Goal: Task Accomplishment & Management: Manage account settings

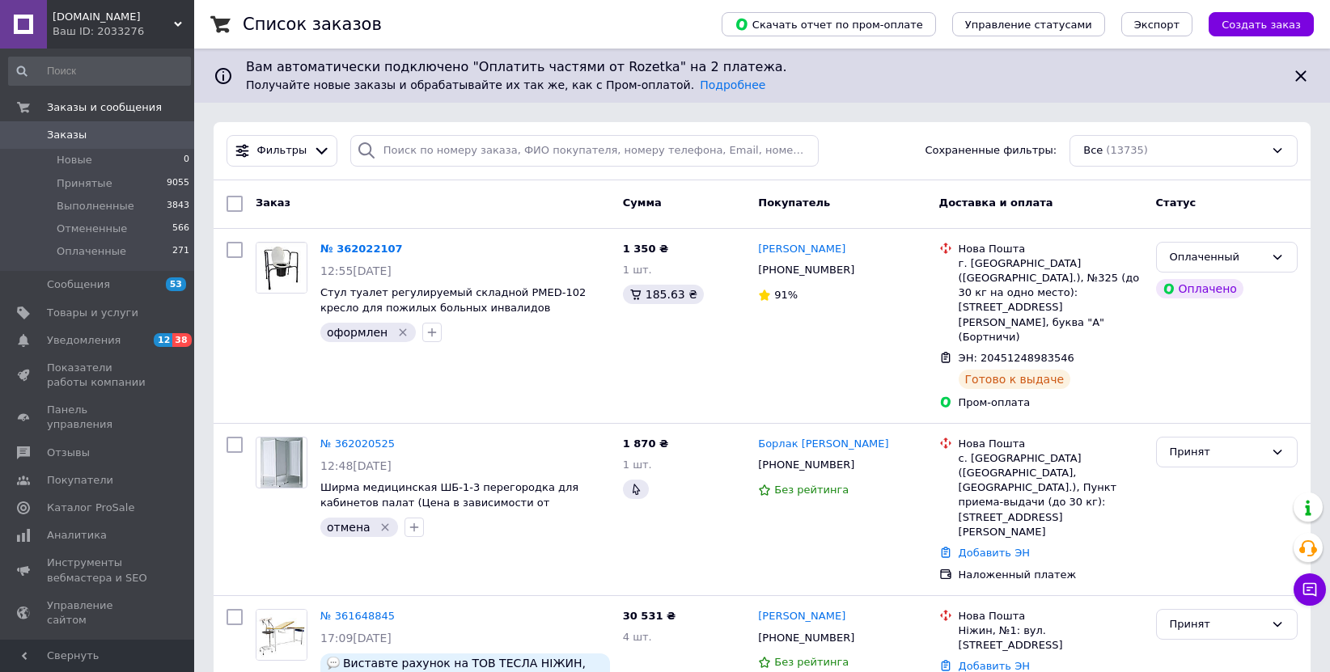
scroll to position [54, 0]
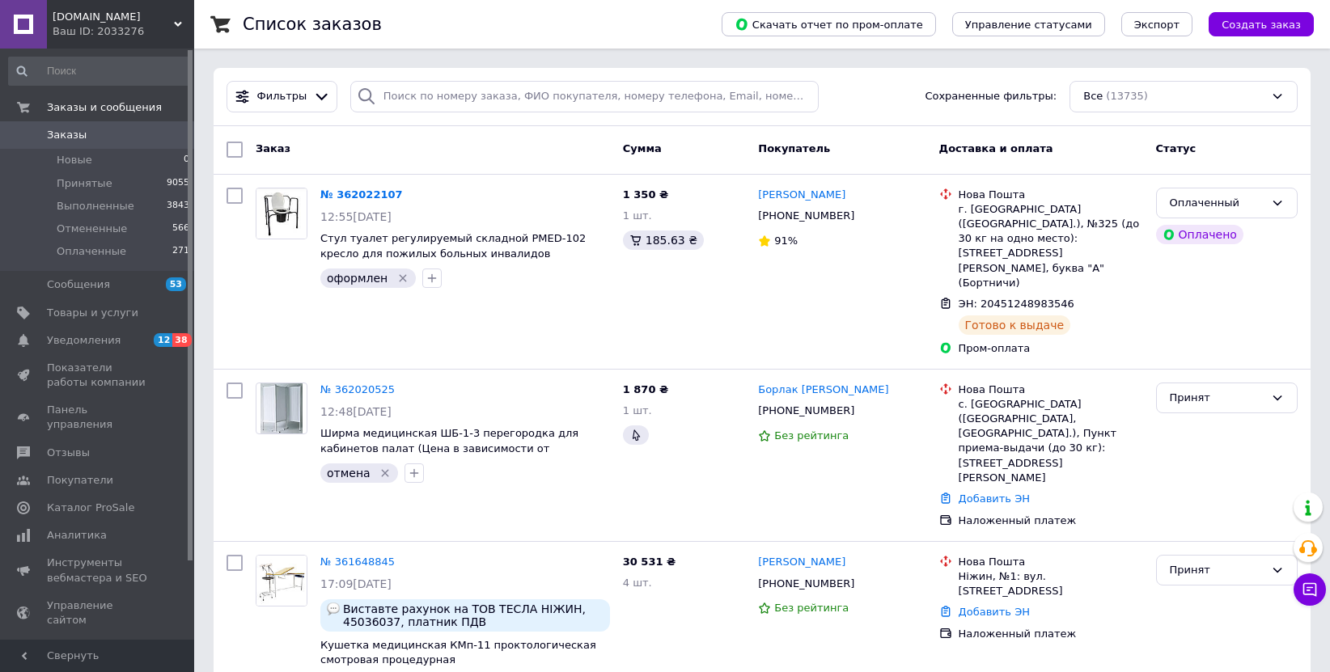
click at [137, 133] on span "Заказы" at bounding box center [98, 135] width 103 height 15
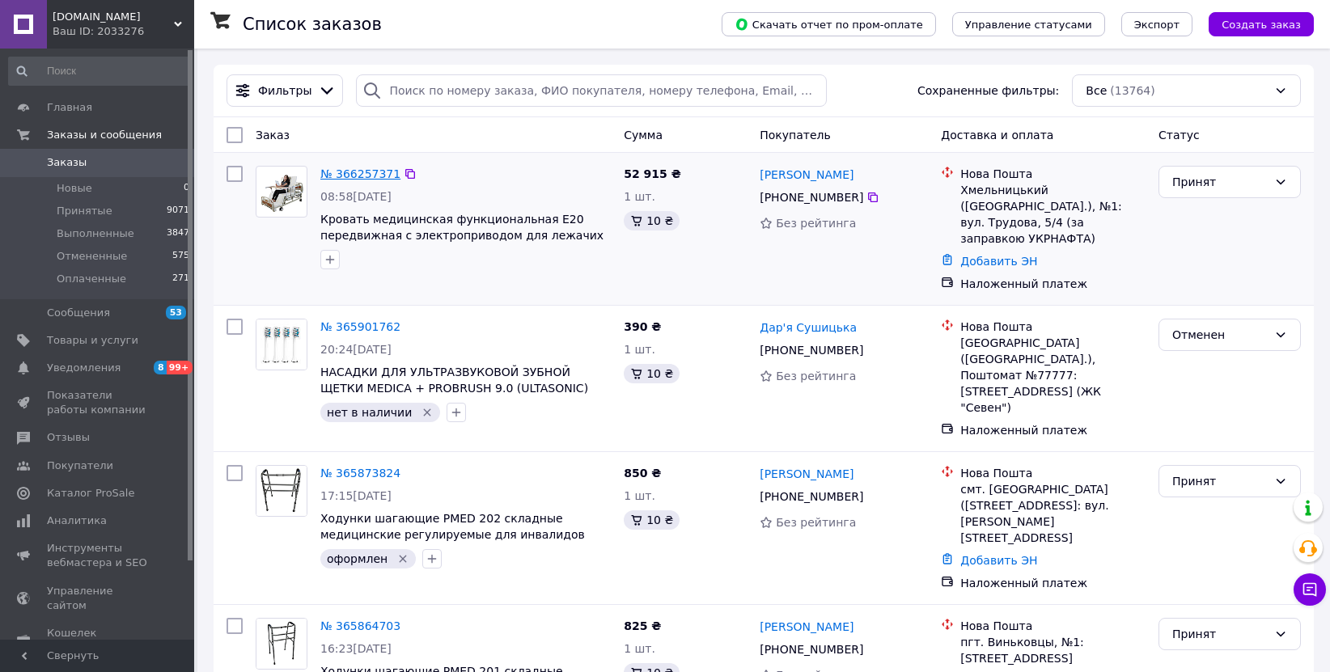
click at [334, 169] on link "№ 366257371" at bounding box center [360, 174] width 80 height 13
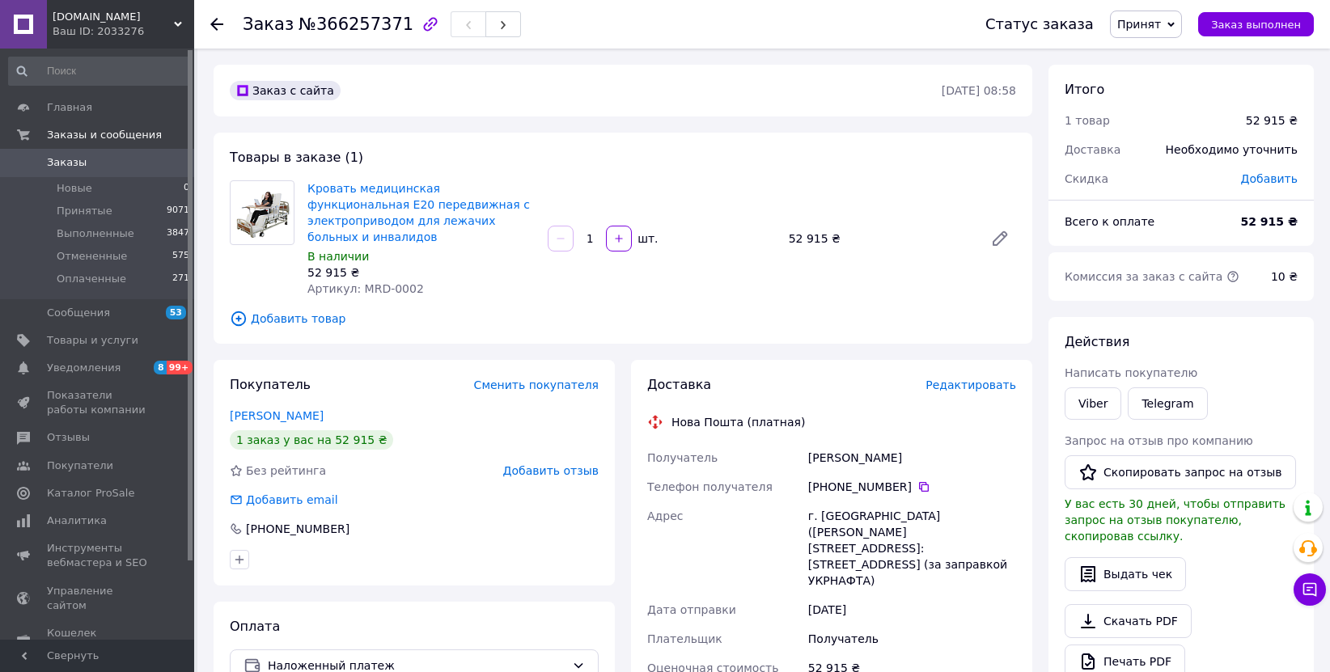
scroll to position [108, 0]
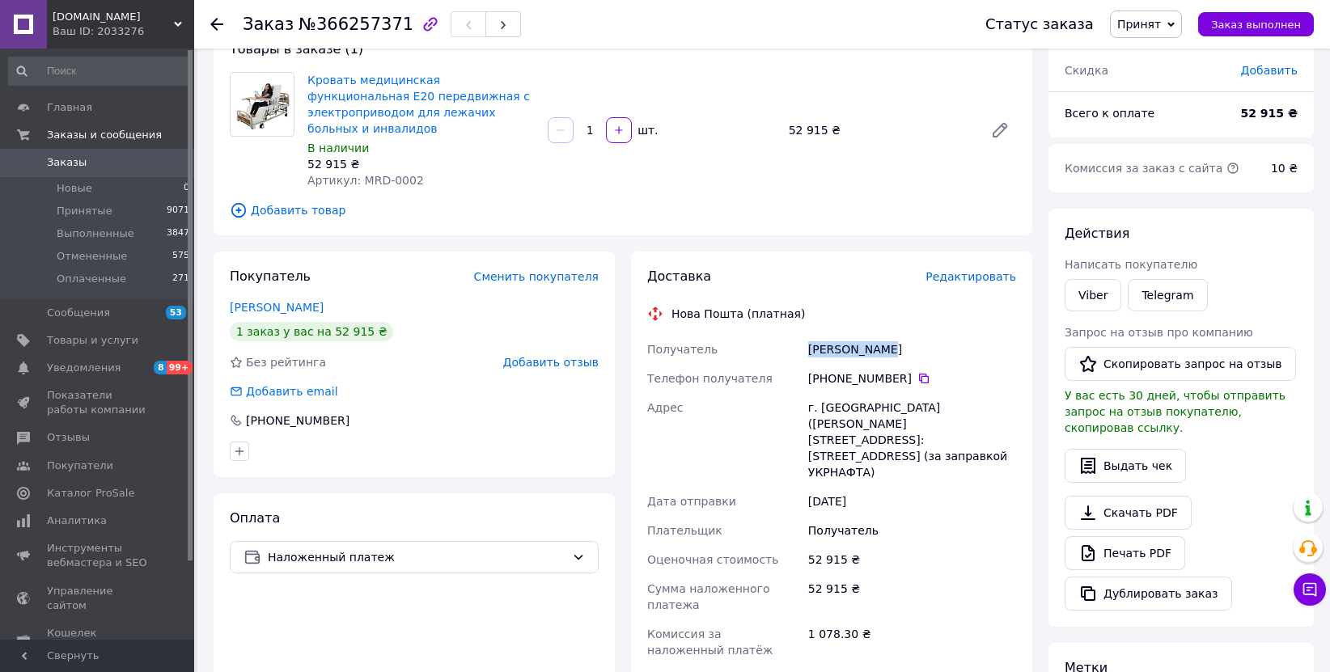
drag, startPoint x: 892, startPoint y: 329, endPoint x: 775, endPoint y: 329, distance: 116.5
click at [775, 335] on div "Получатель [PERSON_NAME] Телефон получателя [PHONE_NUMBER]   Адрес г. [PERSON_N…" at bounding box center [831, 522] width 375 height 375
copy div "Получатель [PERSON_NAME]"
drag, startPoint x: 910, startPoint y: 358, endPoint x: 816, endPoint y: 363, distance: 94.8
click at [816, 371] on div "[PHONE_NUMBER]" at bounding box center [912, 379] width 208 height 16
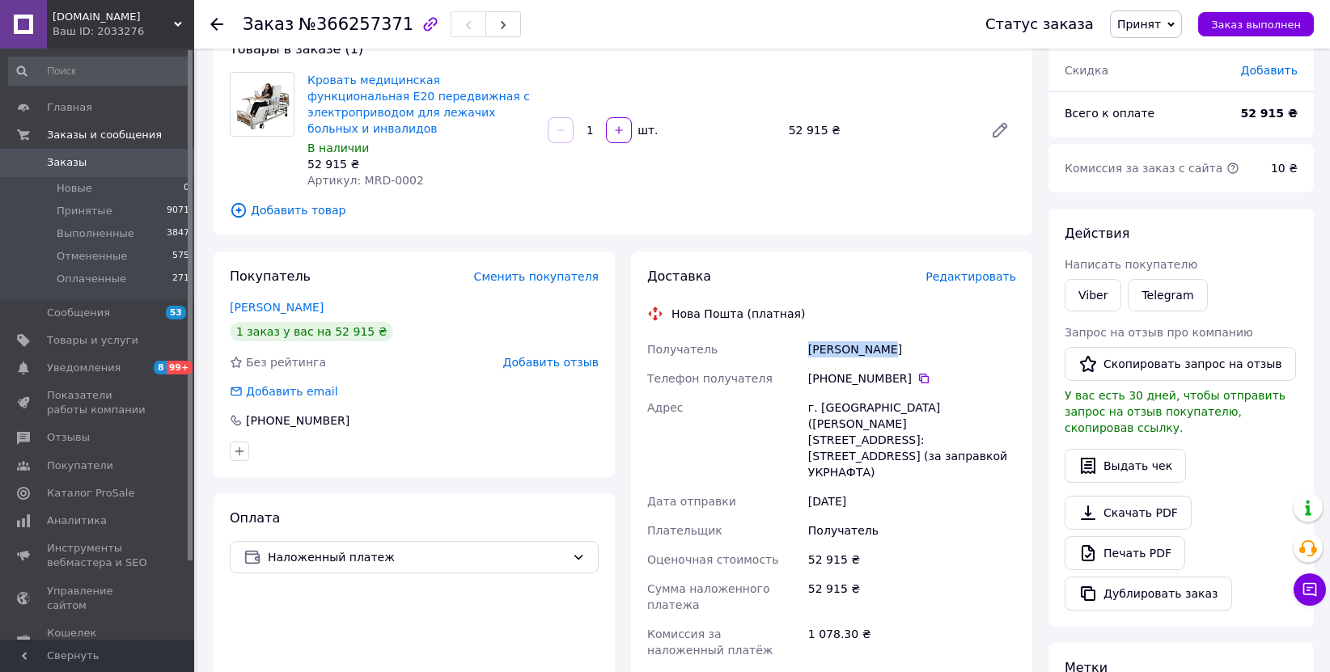
copy div "380 67 673 82 88"
click at [222, 15] on div at bounding box center [226, 24] width 32 height 49
click at [218, 20] on icon at bounding box center [216, 24] width 13 height 13
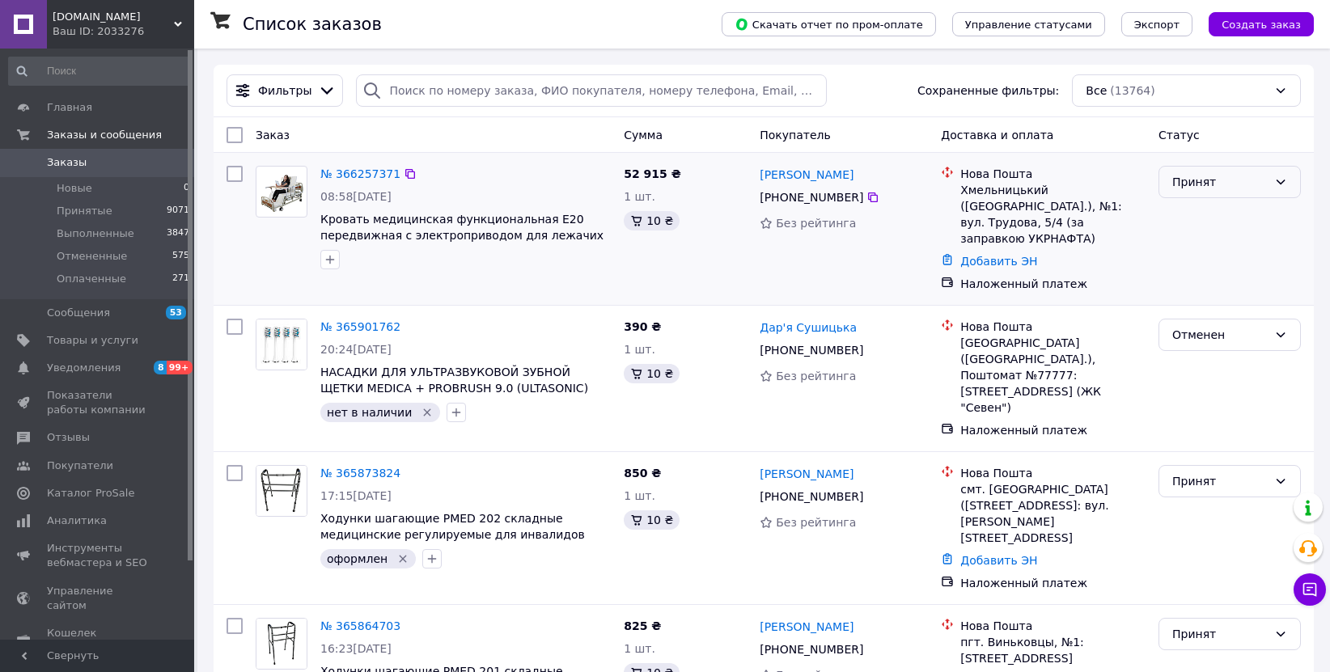
click at [1262, 187] on div "Принят" at bounding box center [1220, 182] width 95 height 18
click at [324, 269] on button "button" at bounding box center [329, 259] width 19 height 19
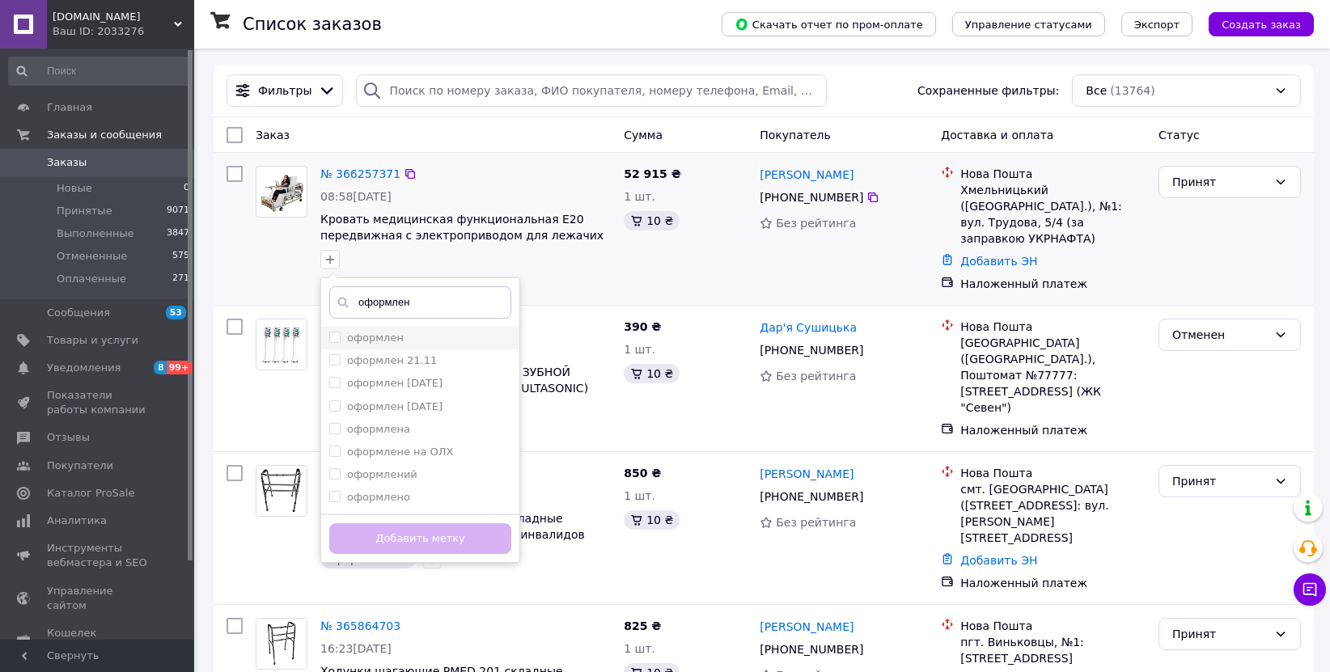
type input "оформлен"
click at [378, 341] on label "оформлен" at bounding box center [375, 338] width 57 height 12
checkbox input "true"
click at [421, 543] on button "Добавить метку" at bounding box center [420, 540] width 182 height 32
